Goal: Task Accomplishment & Management: Use online tool/utility

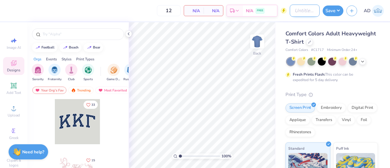
click at [297, 12] on input "Design Title" at bounding box center [305, 11] width 30 height 12
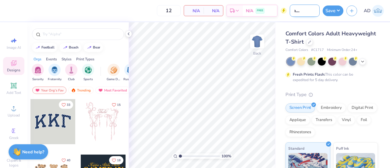
scroll to position [0, 17]
type input "Binghamtonics 1"
click at [311, 42] on icon at bounding box center [310, 41] width 2 height 2
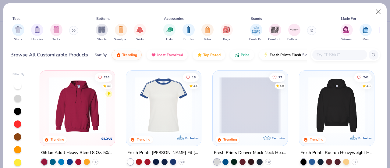
click at [66, 121] on img at bounding box center [77, 105] width 63 height 57
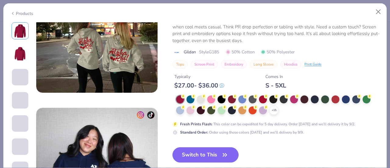
scroll to position [728, 0]
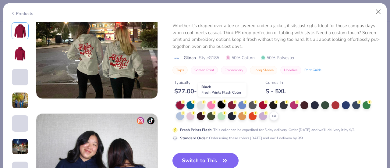
click at [222, 105] on div at bounding box center [222, 105] width 8 height 8
click at [216, 160] on button "Switch to This" at bounding box center [206, 160] width 66 height 15
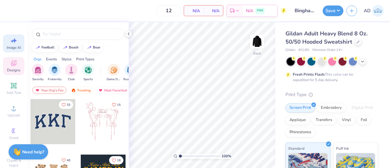
click at [14, 36] on div "Image AI" at bounding box center [13, 43] width 21 height 18
select select "4"
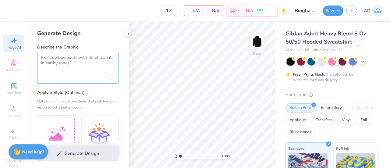
click at [79, 65] on textarea at bounding box center [78, 62] width 74 height 15
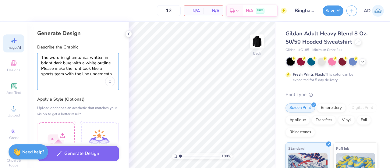
type textarea "The word Binghamtonics written in bright dark blue with a white outline. Please…"
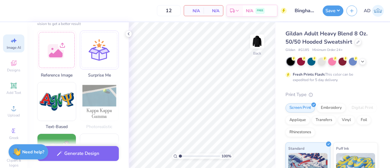
scroll to position [91, 0]
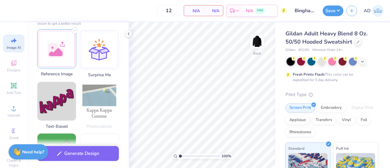
click at [59, 61] on div at bounding box center [56, 48] width 39 height 39
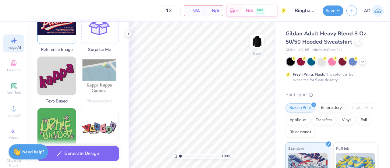
scroll to position [78, 0]
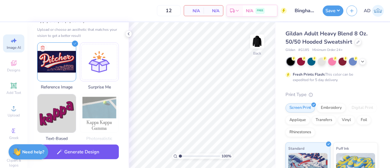
click at [75, 153] on button "Generate Design" at bounding box center [78, 152] width 82 height 15
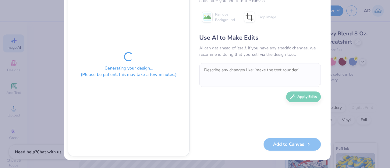
scroll to position [0, 0]
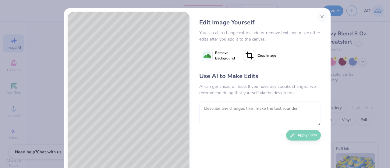
click at [284, 103] on textarea at bounding box center [260, 114] width 122 height 24
click at [290, 109] on textarea "Can you make all of the word blue with white outline" at bounding box center [260, 114] width 122 height 24
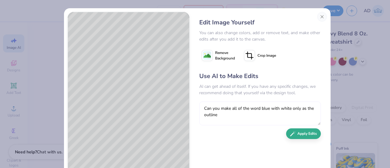
type textarea "Can you make all of the word blue with white only as the outline"
click at [299, 134] on button "Apply Edits" at bounding box center [303, 133] width 35 height 11
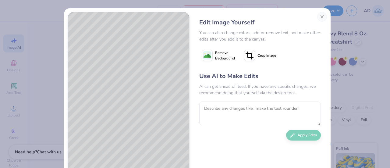
click at [223, 97] on div "Use AI to Make Edits AI can get ahead of itself. If you have any specific chang…" at bounding box center [260, 121] width 122 height 99
click at [220, 105] on textarea at bounding box center [260, 114] width 122 height 24
type textarea "The inside of the text be blue"
click at [297, 134] on button "Apply Edits" at bounding box center [303, 133] width 35 height 11
click at [210, 53] on button "Remove Background" at bounding box center [218, 55] width 38 height 15
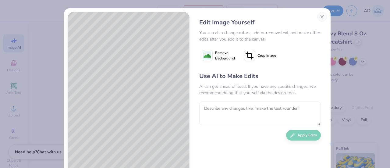
scroll to position [38, 0]
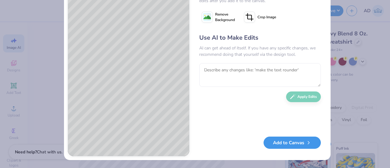
click at [284, 145] on button "Add to Canvas" at bounding box center [292, 143] width 57 height 13
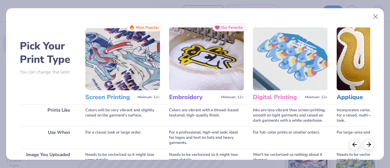
scroll to position [105, 0]
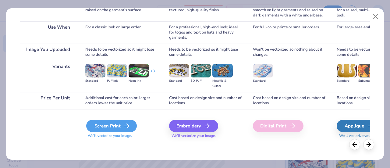
click at [114, 131] on div "Screen Print" at bounding box center [111, 126] width 51 height 12
click at [109, 125] on div "Screen Print" at bounding box center [111, 126] width 51 height 12
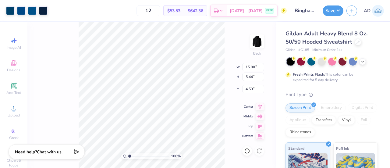
type input "13.79"
type input "5.00"
type input "4.97"
click at [245, 150] on icon at bounding box center [247, 151] width 6 height 6
type input "15.00"
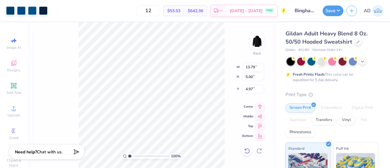
type input "5.44"
type input "4.53"
click at [42, 9] on div at bounding box center [43, 10] width 9 height 9
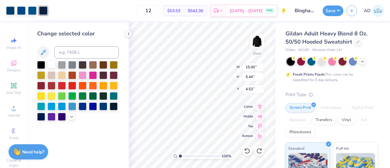
click at [52, 65] on div at bounding box center [52, 64] width 8 height 8
click at [9, 11] on div at bounding box center [10, 10] width 9 height 9
click at [51, 63] on div at bounding box center [52, 64] width 8 height 8
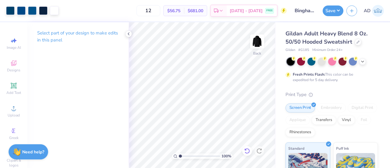
click at [245, 152] on icon at bounding box center [247, 151] width 6 height 6
type input "13.54"
type input "4.91"
type input "5.06"
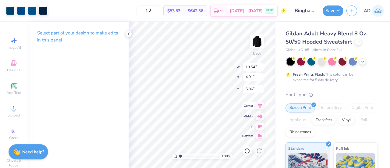
click at [260, 108] on icon at bounding box center [260, 105] width 9 height 7
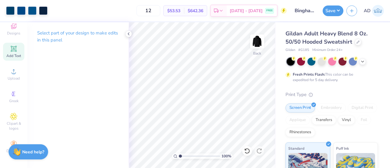
scroll to position [30, 0]
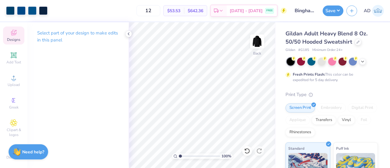
click at [13, 30] on icon at bounding box center [13, 32] width 7 height 7
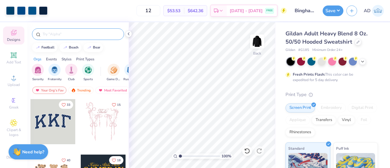
click at [62, 35] on input "text" at bounding box center [81, 34] width 78 height 6
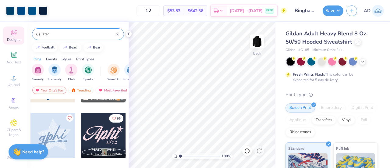
scroll to position [0, 0]
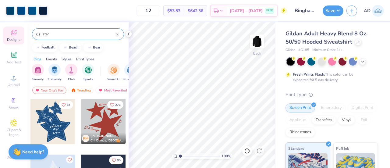
type input "star"
click at [89, 123] on div at bounding box center [103, 121] width 45 height 45
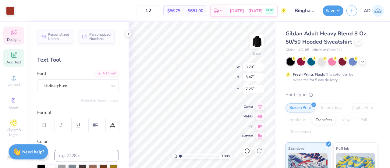
type input "7.25"
type input "2.86"
type input "2.68"
type input "4.86"
type input "4.59"
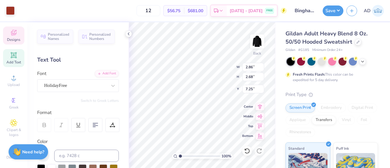
type input "3.00"
type input "3.56"
type input "3.34"
type input "6.59"
click at [11, 9] on div at bounding box center [10, 10] width 9 height 9
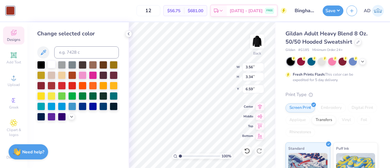
click at [52, 64] on div at bounding box center [52, 64] width 8 height 8
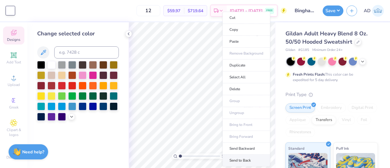
click at [240, 159] on li "Send to Back" at bounding box center [247, 161] width 48 height 12
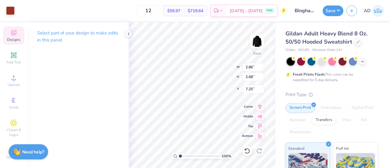
type input "9.97"
type input "13.54"
type input "4.91"
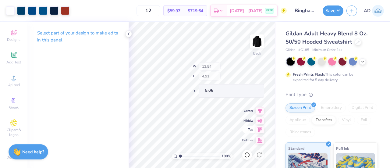
type input "4.80"
click at [247, 150] on icon at bounding box center [247, 151] width 6 height 6
click at [245, 150] on icon at bounding box center [247, 151] width 6 height 6
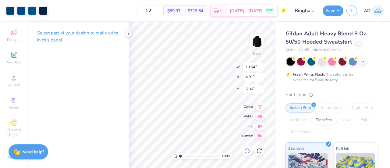
click at [247, 148] on div at bounding box center [247, 151] width 10 height 10
type input "2.86"
type input "2.68"
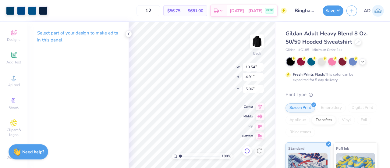
type input "7.25"
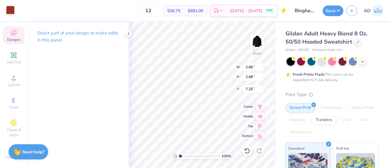
click at [12, 10] on div at bounding box center [10, 10] width 9 height 9
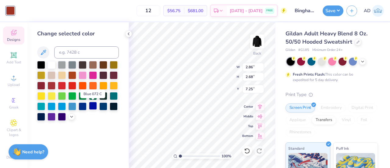
click at [93, 106] on div at bounding box center [93, 106] width 8 height 8
click at [65, 116] on div at bounding box center [62, 116] width 8 height 8
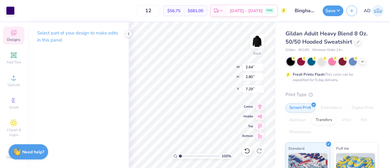
type input "2.64"
type input "2.80"
type input "7.29"
type input "8.69"
type input "1.99"
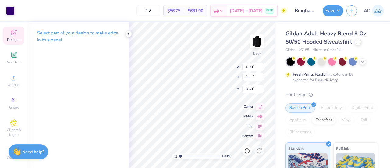
type input "2.11"
type input "8.78"
click at [16, 11] on div "Art colors 12 $56.75 Per Item $681.00 Total Est. Delivery [DATE] - [DATE] FREE …" at bounding box center [195, 10] width 390 height 21
click at [8, 7] on div at bounding box center [10, 10] width 9 height 9
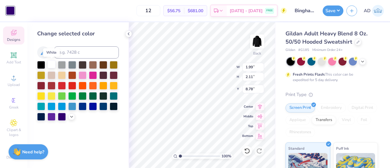
click at [51, 66] on div at bounding box center [52, 64] width 8 height 8
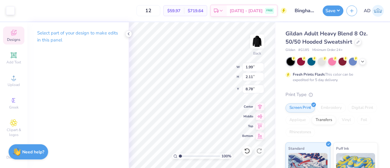
type input "7.98"
type input "13.54"
type input "4.91"
type input "5.06"
type input "2.64"
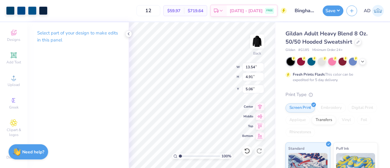
type input "2.80"
type input "7.29"
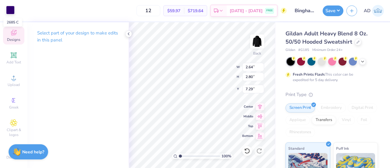
click at [9, 8] on div at bounding box center [10, 10] width 9 height 9
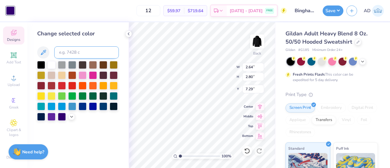
click at [69, 54] on input at bounding box center [86, 52] width 65 height 12
type input "301"
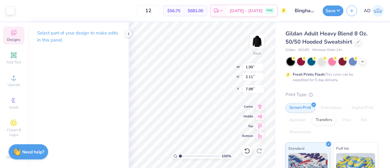
type input "7.64"
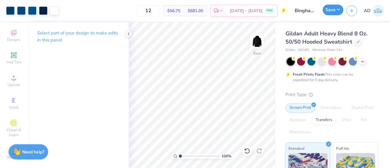
click at [331, 12] on button "Save" at bounding box center [333, 10] width 21 height 11
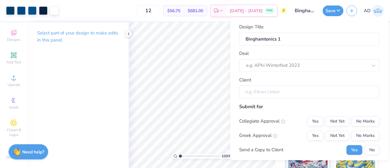
click at [299, 92] on input "Client" at bounding box center [309, 91] width 140 height 13
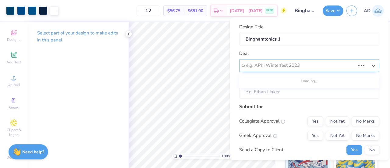
click at [268, 66] on div at bounding box center [300, 66] width 109 height 8
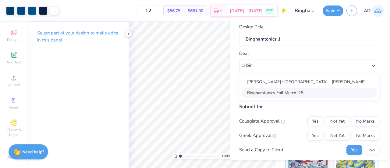
click at [269, 91] on div "Binghamtonics Fall Merch '25" at bounding box center [309, 93] width 135 height 10
type input "bin"
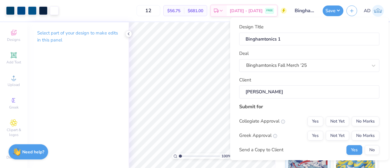
type input "[PERSON_NAME]"
click at [282, 93] on input "[PERSON_NAME]" at bounding box center [309, 91] width 140 height 13
click at [226, 92] on body "Art colors 12 $56.75 Per Item $681.00 Total Est. Delivery [DATE] - [DATE] FREE …" at bounding box center [195, 84] width 390 height 168
click at [270, 104] on div "Submit for" at bounding box center [309, 106] width 140 height 7
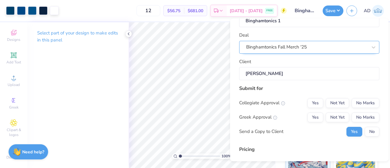
click at [293, 53] on div "Binghamtonics Fall Merch '25" at bounding box center [309, 47] width 140 height 13
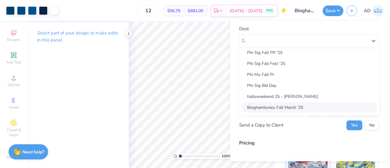
scroll to position [147, 0]
click at [280, 106] on div "Binghamtonics Fall Merch '25" at bounding box center [309, 107] width 135 height 10
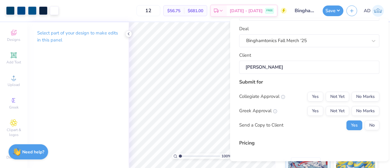
scroll to position [0, 0]
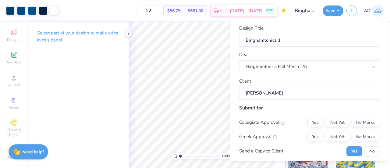
click at [279, 93] on input "[PERSON_NAME]" at bounding box center [309, 93] width 140 height 13
click at [221, 93] on body "Art colors 12 $56.75 Per Item $681.00 Total Est. Delivery [DATE] - [DATE] FREE …" at bounding box center [195, 84] width 390 height 168
click at [278, 115] on div "Submit for Collegiate Approval Yes Not Yet No Marks Greek Approval Yes Not Yet …" at bounding box center [309, 132] width 140 height 56
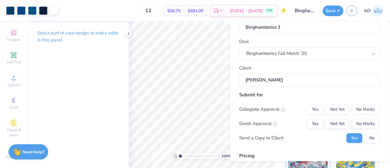
scroll to position [13, 0]
click at [339, 107] on button "Not Yet" at bounding box center [337, 109] width 23 height 10
click at [360, 105] on button "No Marks" at bounding box center [366, 109] width 28 height 10
click at [363, 119] on button "No Marks" at bounding box center [366, 123] width 28 height 10
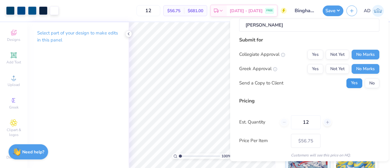
scroll to position [89, 0]
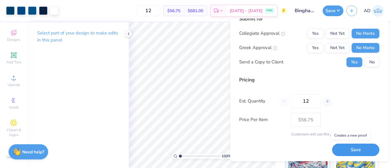
click at [346, 147] on button "Save" at bounding box center [355, 150] width 47 height 13
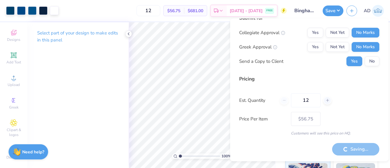
scroll to position [10, 0]
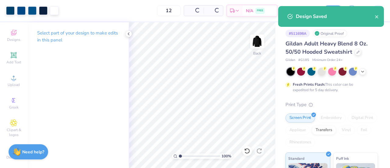
type input "$56.75"
